Goal: Information Seeking & Learning: Learn about a topic

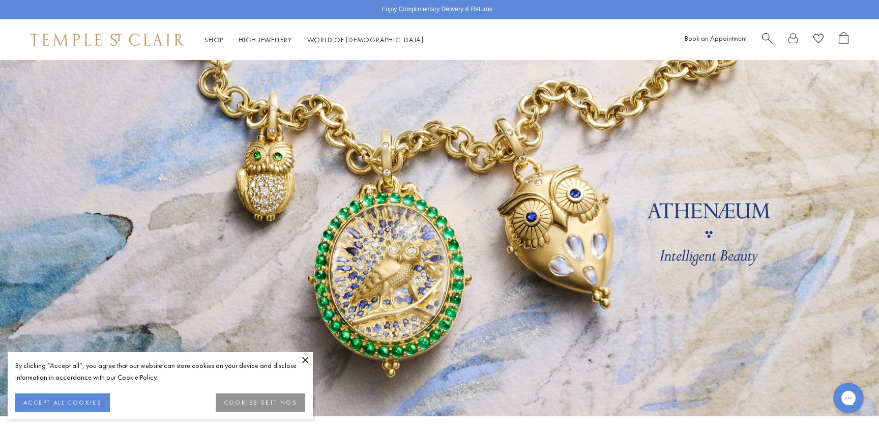
click at [57, 392] on div "By clicking “Accept all”, you agree that our website can store cookies on your …" at bounding box center [160, 377] width 290 height 34
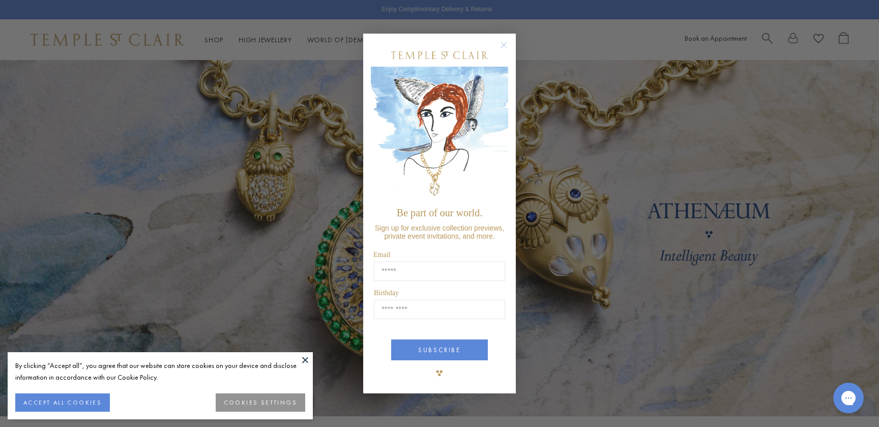
click at [503, 46] on circle "Close dialog" at bounding box center [504, 45] width 12 height 12
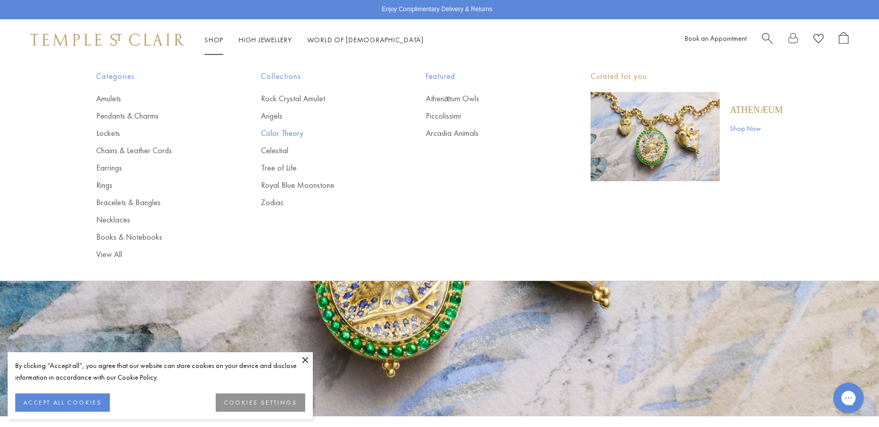
click at [286, 133] on link "Color Theory" at bounding box center [323, 133] width 124 height 11
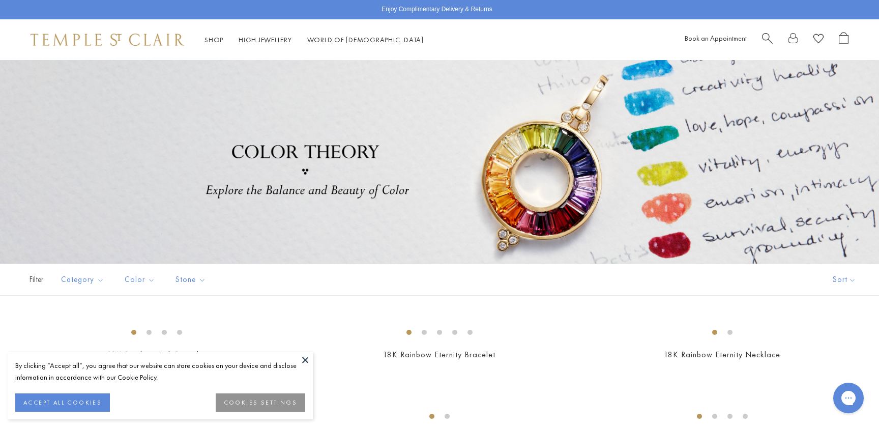
click at [307, 355] on button at bounding box center [305, 359] width 15 height 15
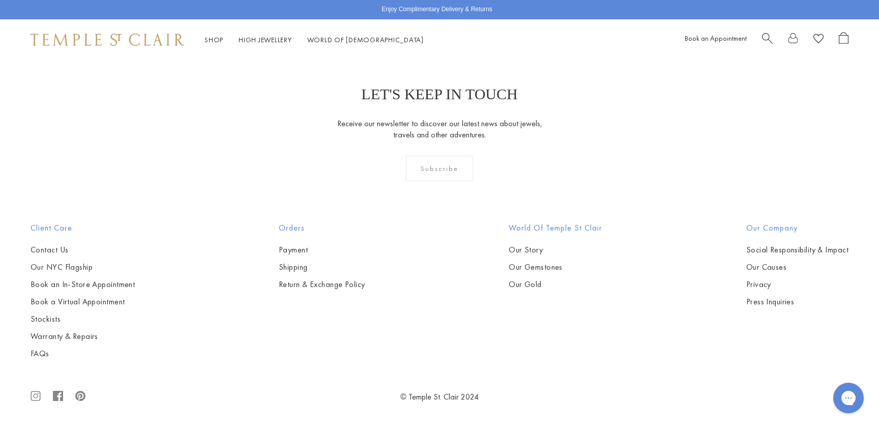
scroll to position [1590, 0]
click at [0, 0] on img at bounding box center [0, 0] width 0 height 0
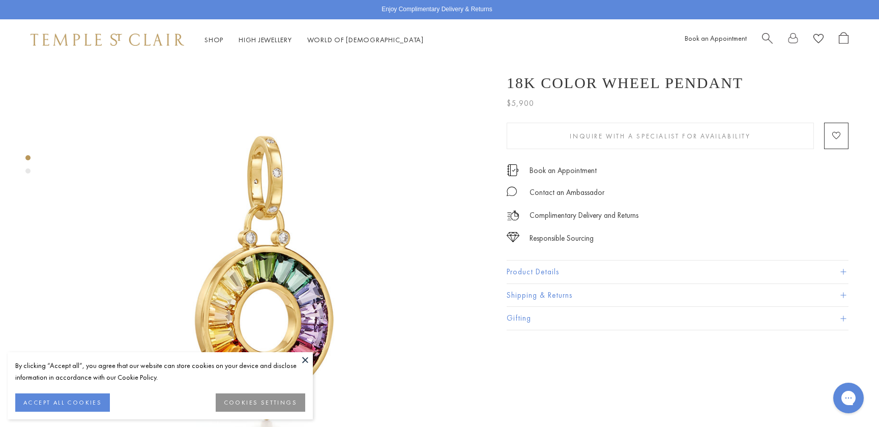
click at [305, 357] on button at bounding box center [305, 359] width 15 height 15
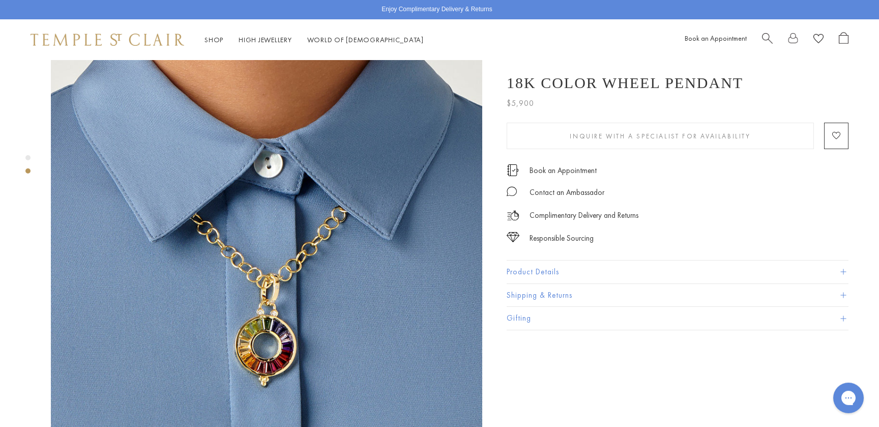
scroll to position [491, 0]
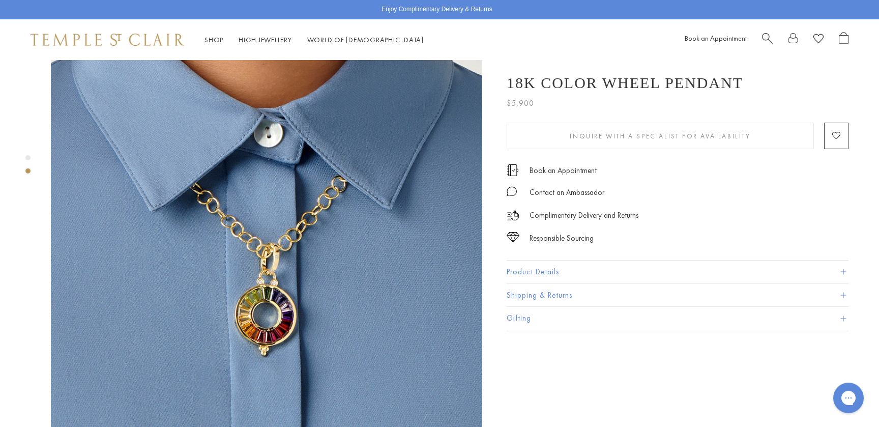
click at [843, 273] on span at bounding box center [843, 272] width 6 height 6
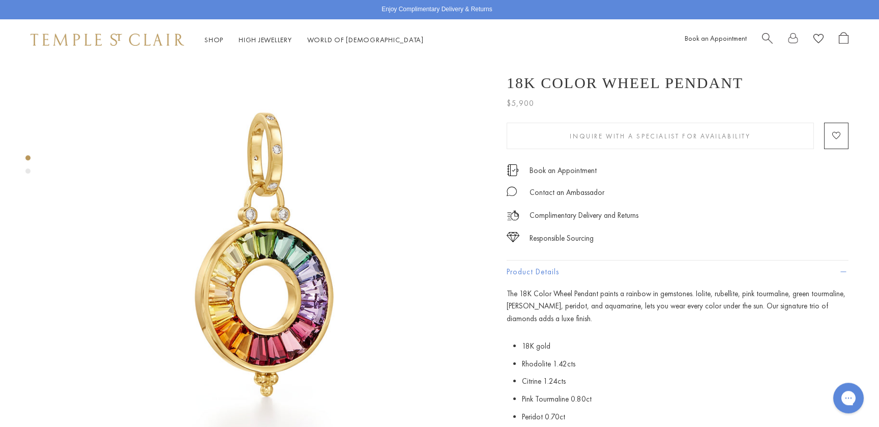
scroll to position [0, 0]
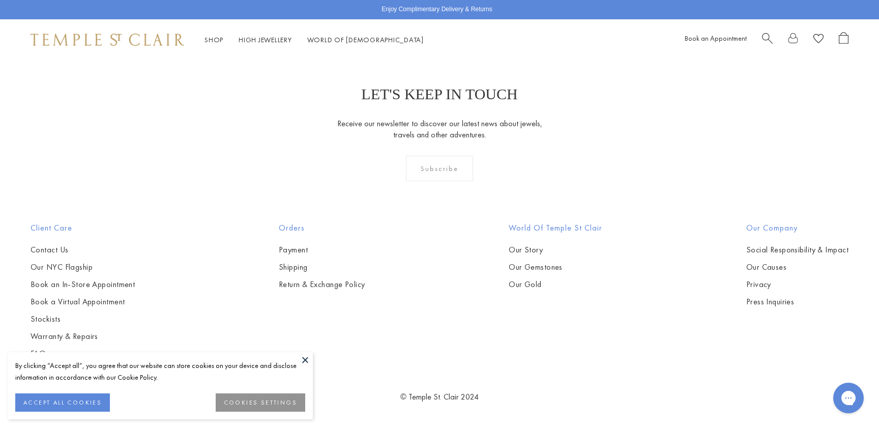
scroll to position [1211, 0]
click at [0, 0] on img at bounding box center [0, 0] width 0 height 0
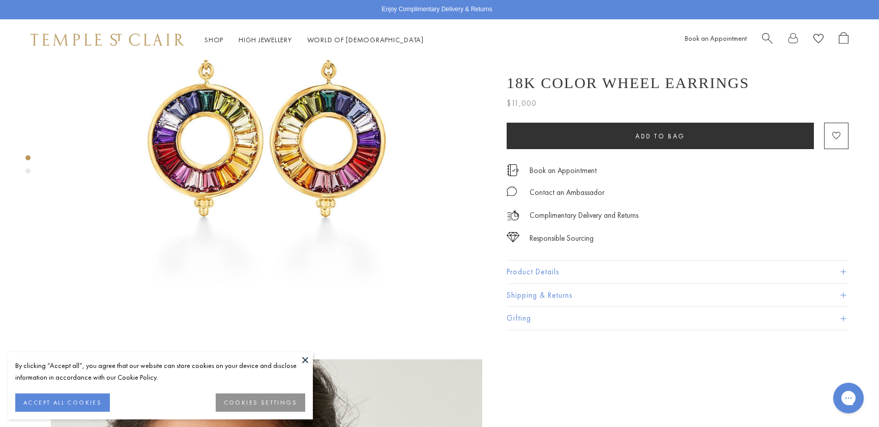
click at [53, 404] on button "ACCEPT ALL COOKIES" at bounding box center [62, 402] width 95 height 18
